Goal: Information Seeking & Learning: Get advice/opinions

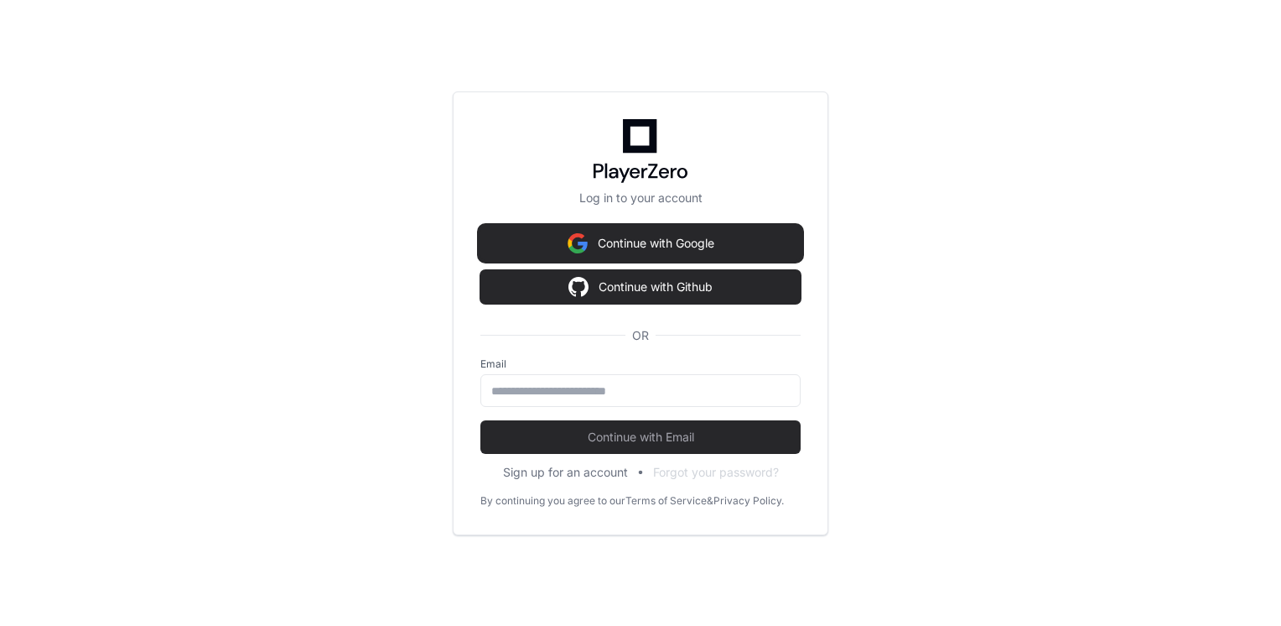
click at [571, 243] on img at bounding box center [578, 243] width 20 height 34
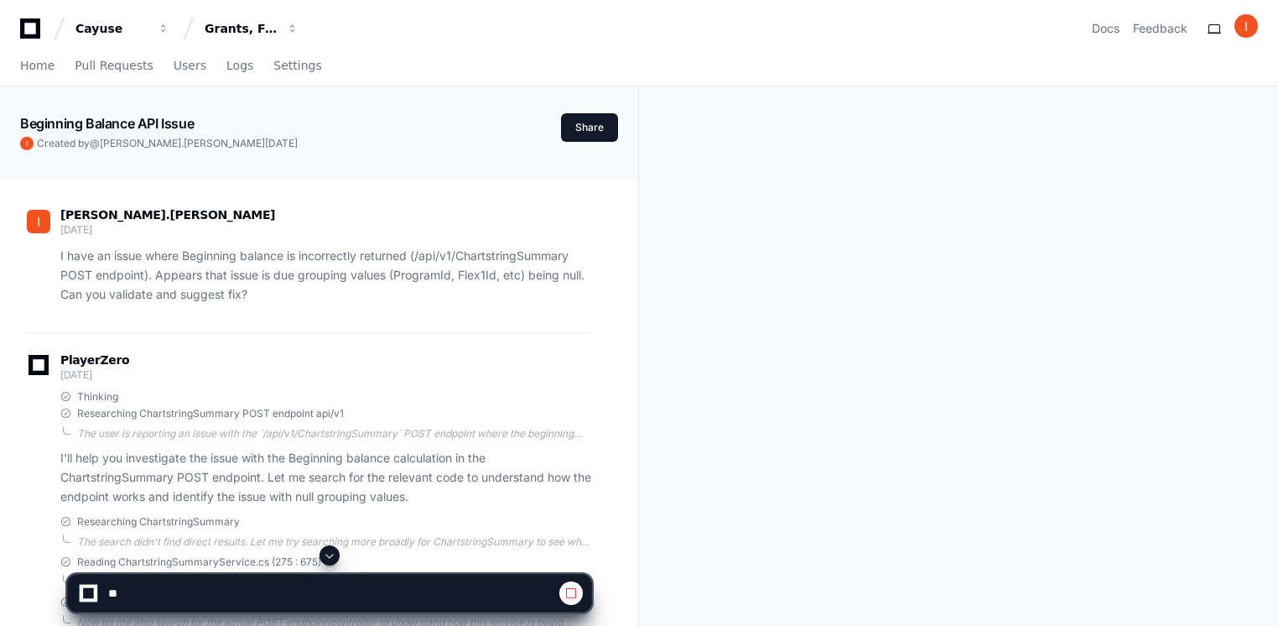
click at [35, 32] on icon at bounding box center [30, 28] width 34 height 20
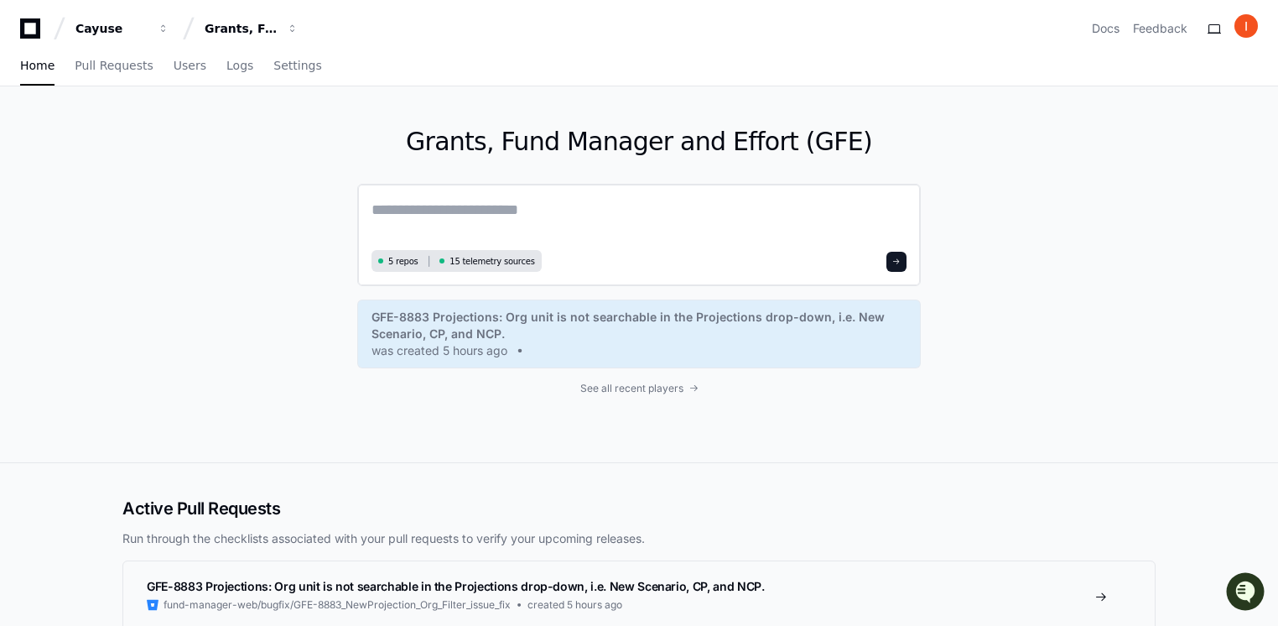
click at [419, 230] on textarea at bounding box center [639, 221] width 535 height 47
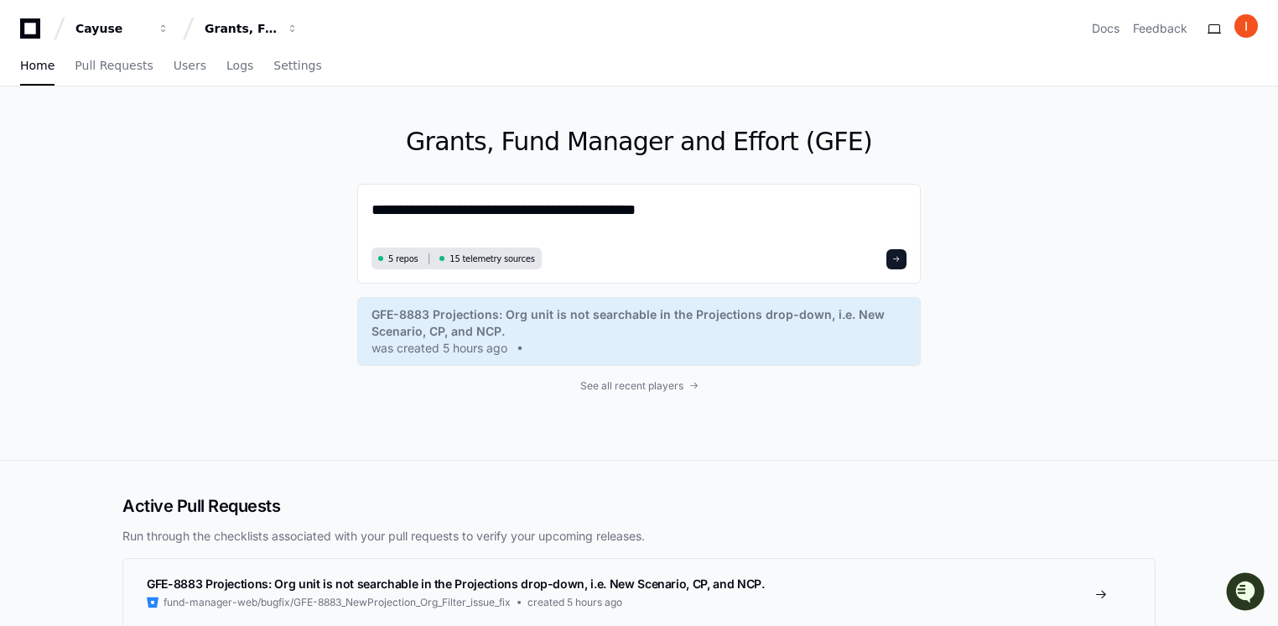
paste textarea "**********"
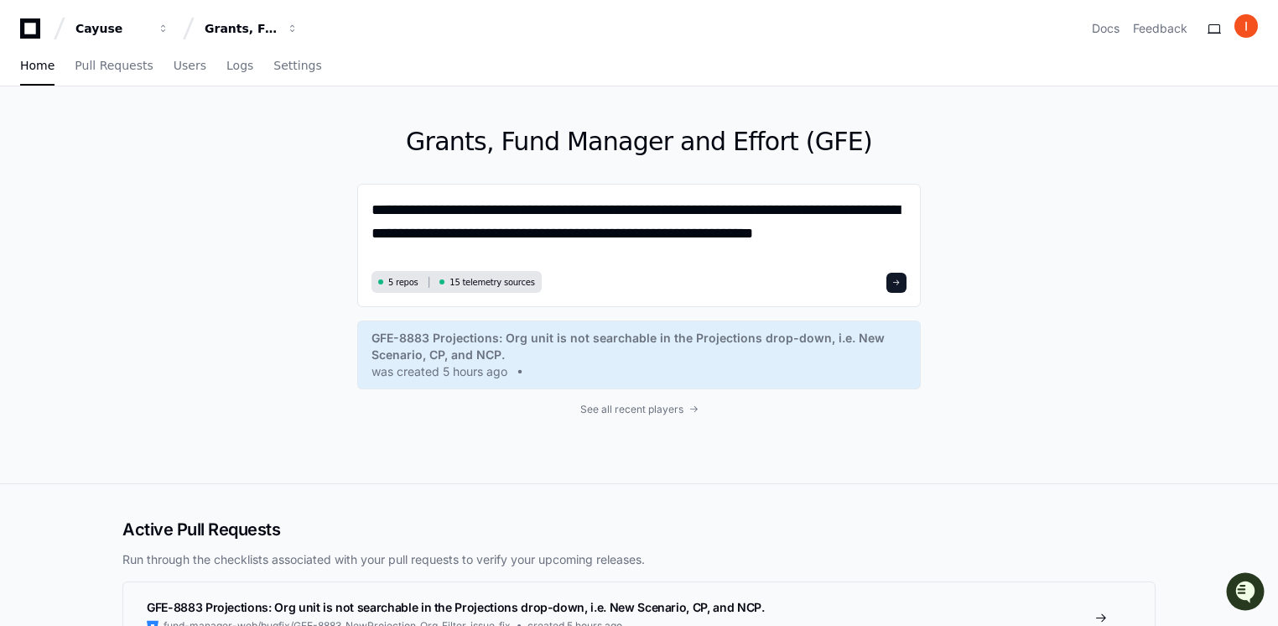
type textarea "**********"
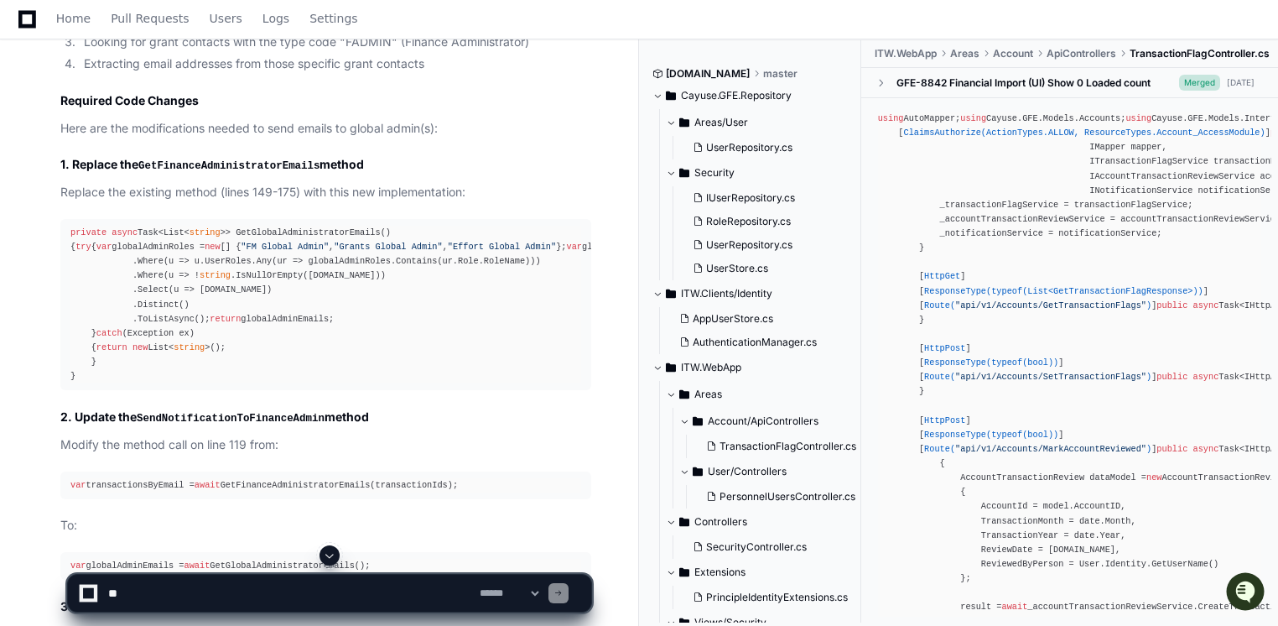
scroll to position [1116, 0]
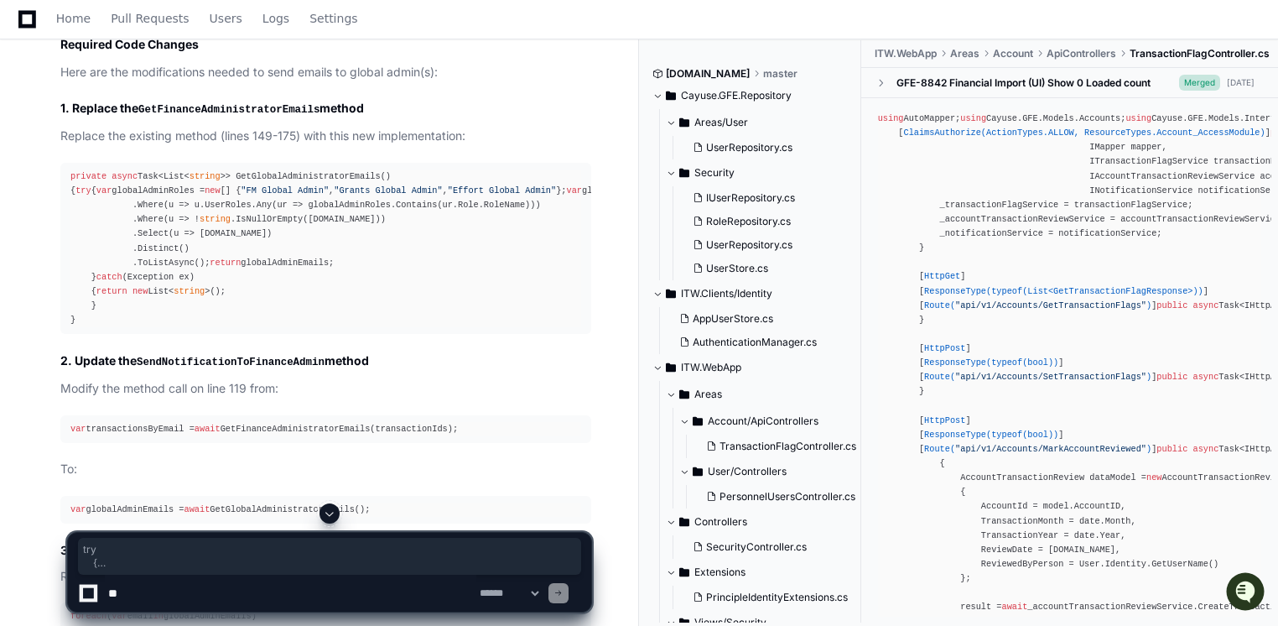
drag, startPoint x: 84, startPoint y: 200, endPoint x: 114, endPoint y: 426, distance: 228.4
click at [114, 327] on div "private async Task<List< string >> GetGlobalAdministratorEmails() { try { var g…" at bounding box center [325, 248] width 511 height 158
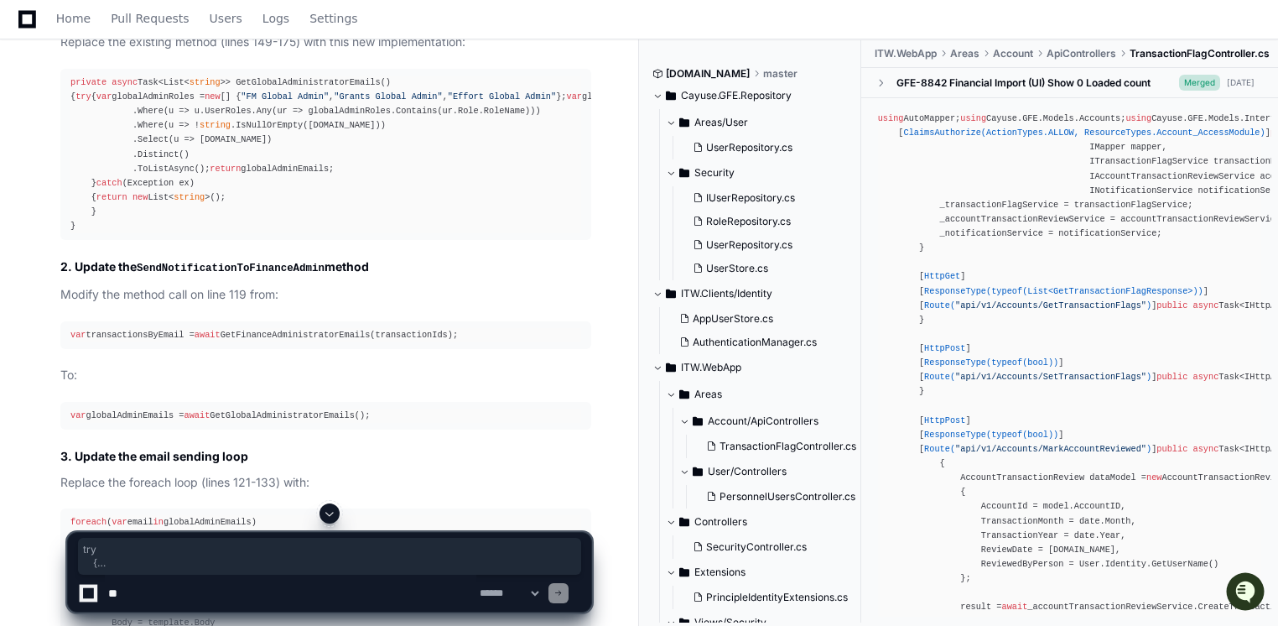
scroll to position [1242, 0]
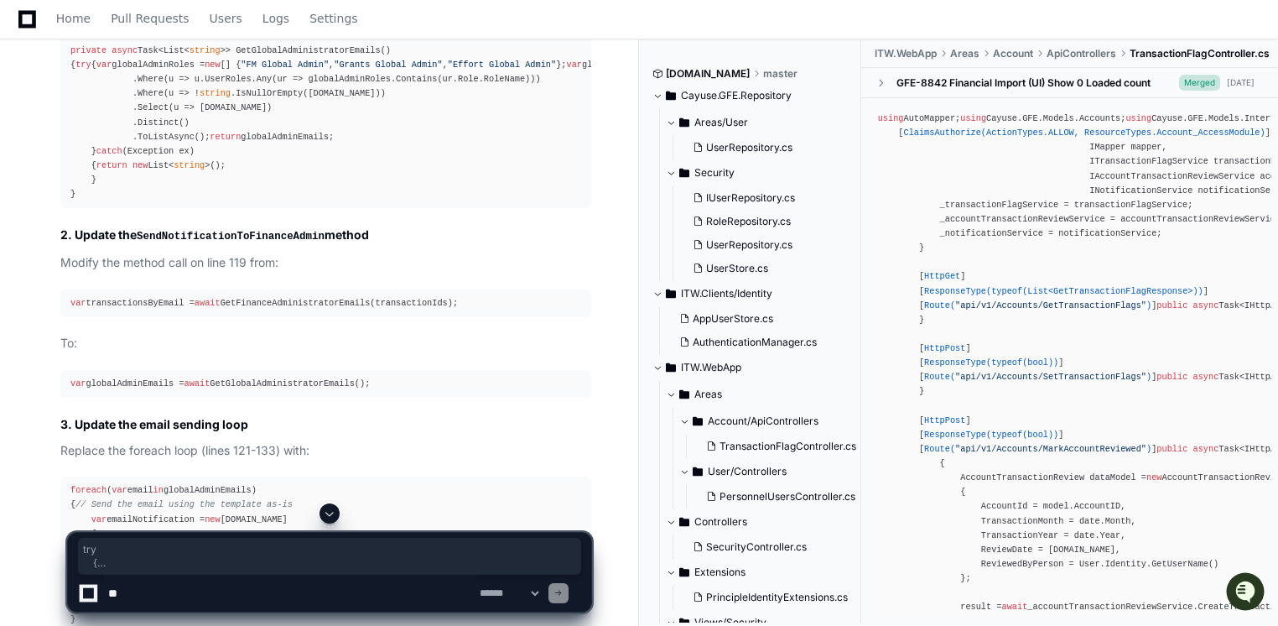
copy div "try { var globalAdminRoles = new [] { "FM Global Admin" , "Grants Global Admin"…"
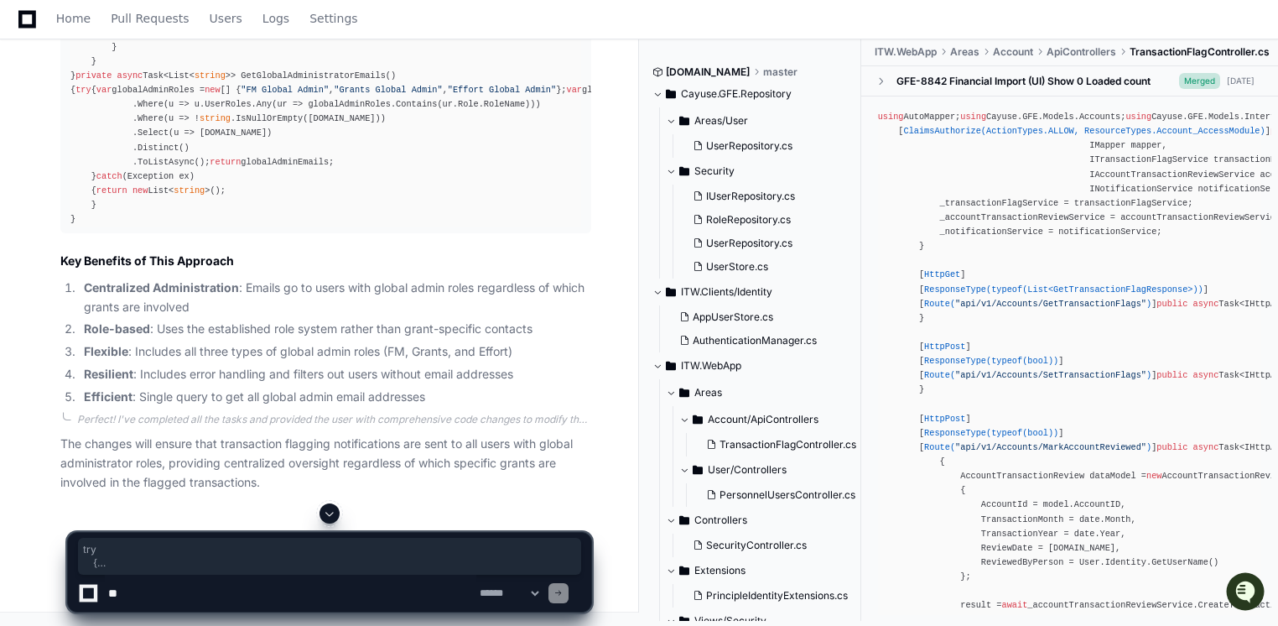
scroll to position [2845, 0]
